Goal: Task Accomplishment & Management: Manage account settings

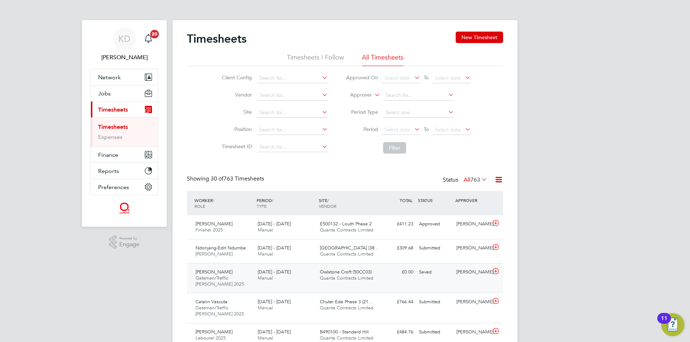
click at [321, 280] on span "Quanta Contracts Limited" at bounding box center [347, 278] width 54 height 6
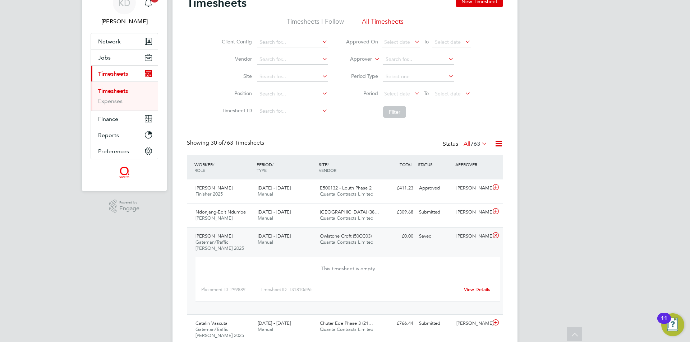
click at [475, 291] on link "View Details" at bounding box center [477, 290] width 26 height 6
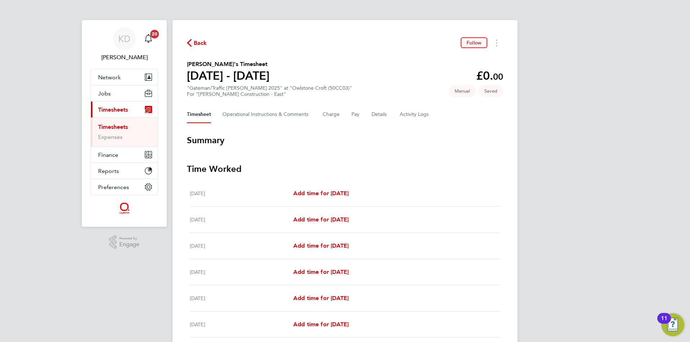
scroll to position [72, 0]
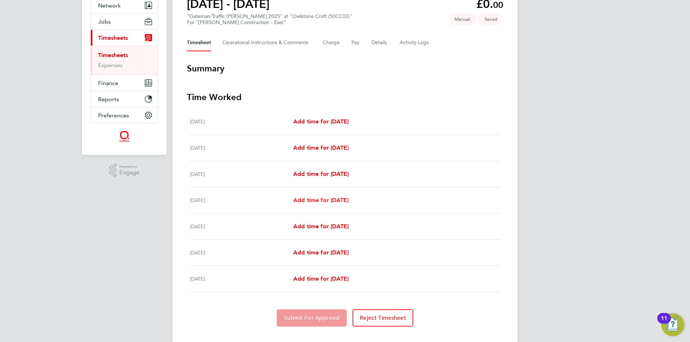
click at [329, 199] on span "Add time for [DATE]" at bounding box center [320, 200] width 55 height 7
select select "60"
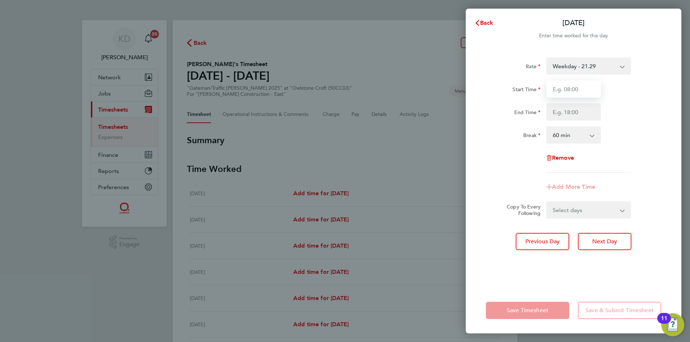
drag, startPoint x: 556, startPoint y: 86, endPoint x: 568, endPoint y: 91, distance: 12.7
click at [556, 86] on input "Start Time" at bounding box center [573, 88] width 55 height 17
click at [480, 22] on icon "button" at bounding box center [477, 23] width 6 height 6
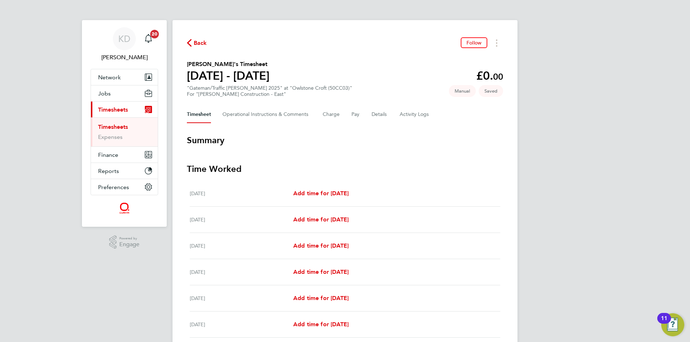
click at [105, 127] on link "Timesheets" at bounding box center [113, 127] width 30 height 7
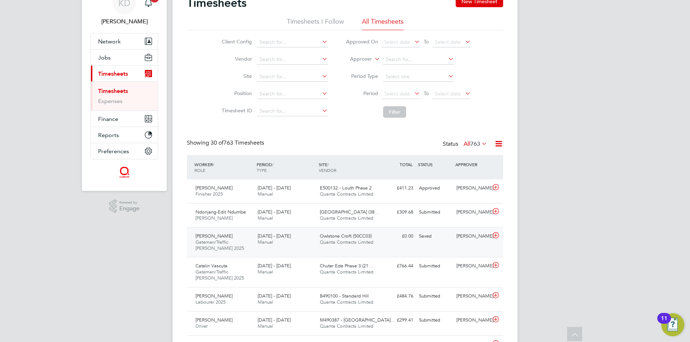
click at [426, 234] on div "Saved" at bounding box center [434, 237] width 37 height 12
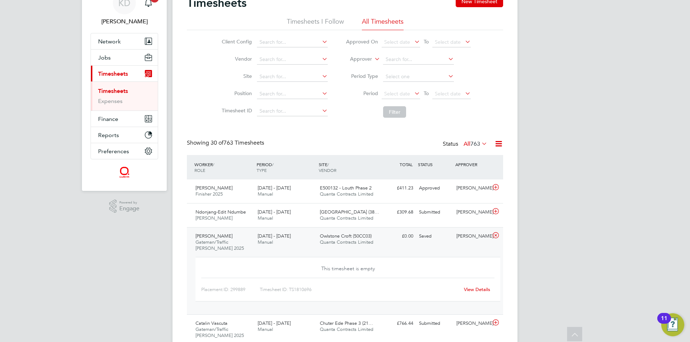
click at [476, 286] on div "View Details" at bounding box center [476, 289] width 35 height 11
click at [477, 290] on link "View Details" at bounding box center [477, 290] width 26 height 6
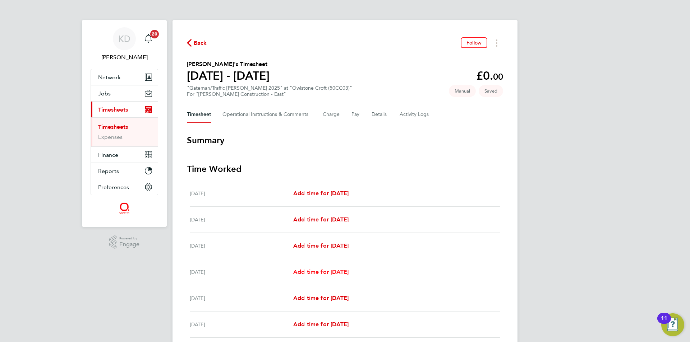
click at [327, 269] on span "Add time for [DATE]" at bounding box center [320, 272] width 55 height 7
select select "60"
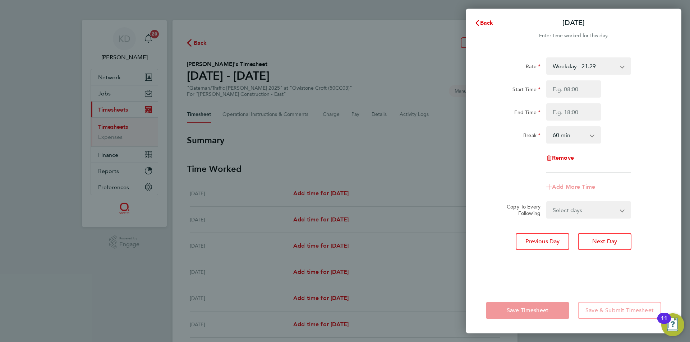
click at [629, 69] on app-icon-cross-button at bounding box center [625, 66] width 9 height 16
click at [625, 66] on app-icon-cross-button at bounding box center [625, 66] width 9 height 16
click at [619, 65] on select "Weekday - 21.29 Overtime - 30.63" at bounding box center [584, 66] width 75 height 16
click at [651, 96] on div "Start Time" at bounding box center [573, 88] width 181 height 17
click at [485, 20] on span "Back" at bounding box center [486, 22] width 13 height 7
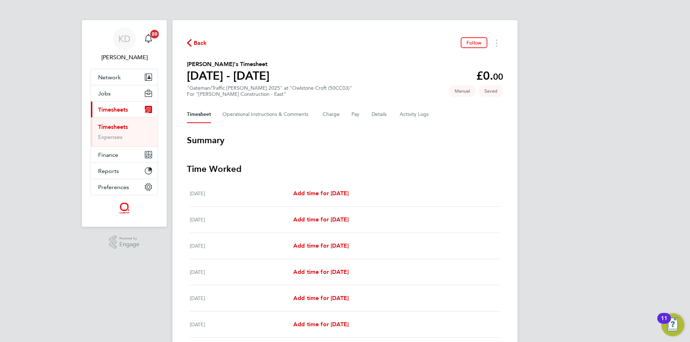
scroll to position [85, 0]
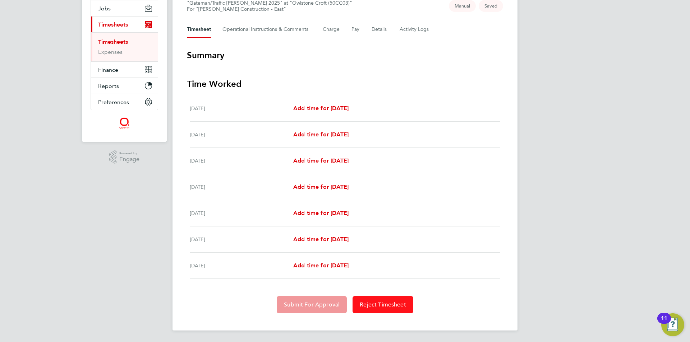
click at [398, 305] on span "Reject Timesheet" at bounding box center [383, 304] width 46 height 7
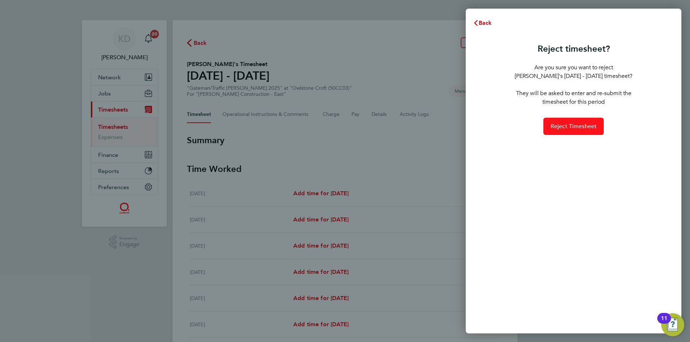
click at [569, 131] on button "Reject Timesheet" at bounding box center [573, 126] width 61 height 17
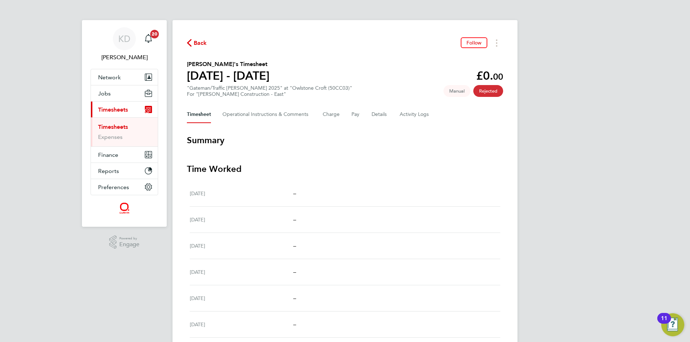
click at [122, 127] on link "Timesheets" at bounding box center [113, 127] width 30 height 7
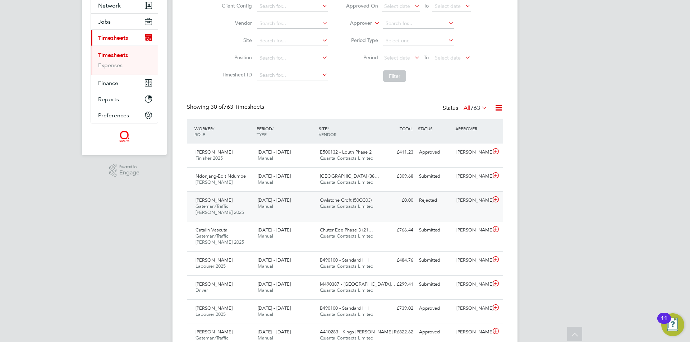
click at [423, 202] on div "Rejected" at bounding box center [434, 201] width 37 height 12
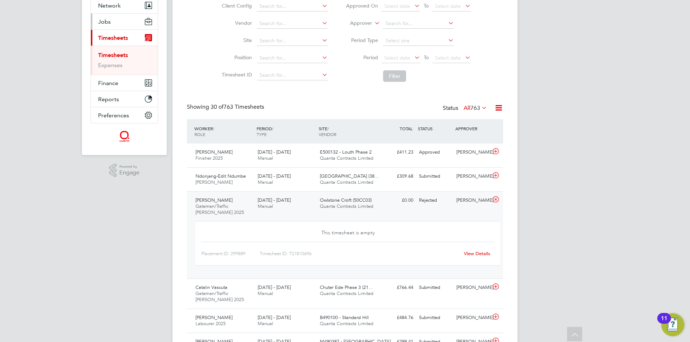
click at [108, 23] on span "Jobs" at bounding box center [104, 21] width 13 height 7
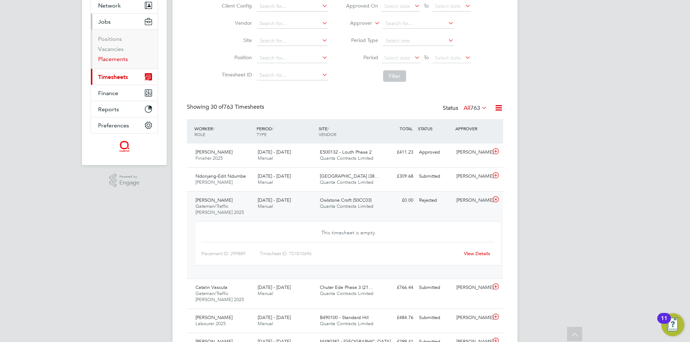
click at [117, 58] on link "Placements" at bounding box center [113, 59] width 30 height 7
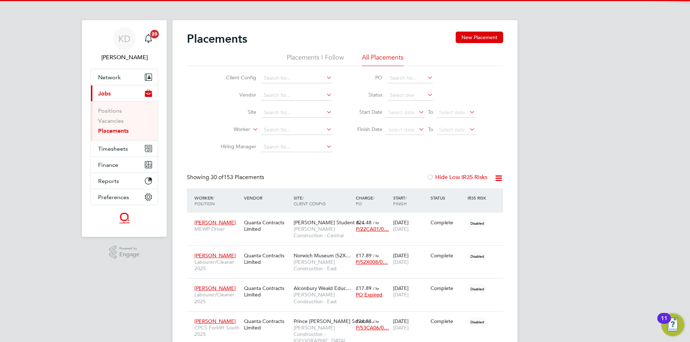
scroll to position [27, 63]
